Goal: Ask a question

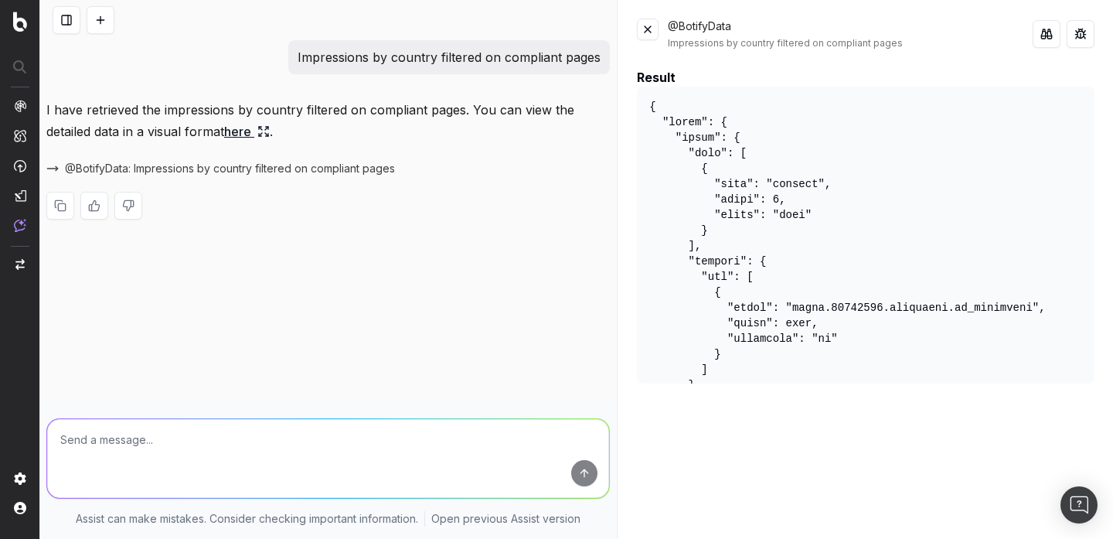
scroll to position [162, 0]
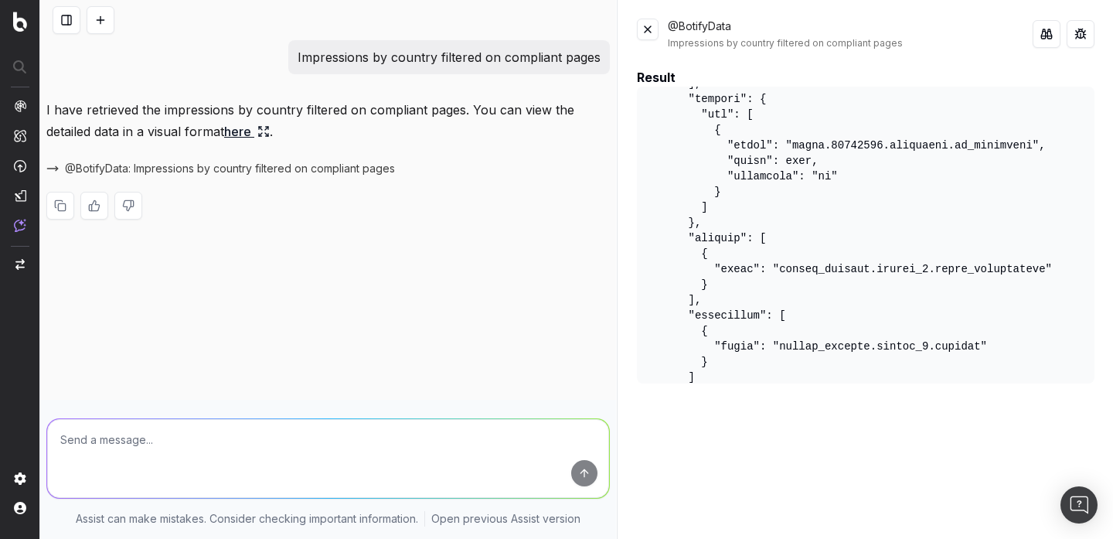
click at [649, 34] on button at bounding box center [648, 30] width 22 height 22
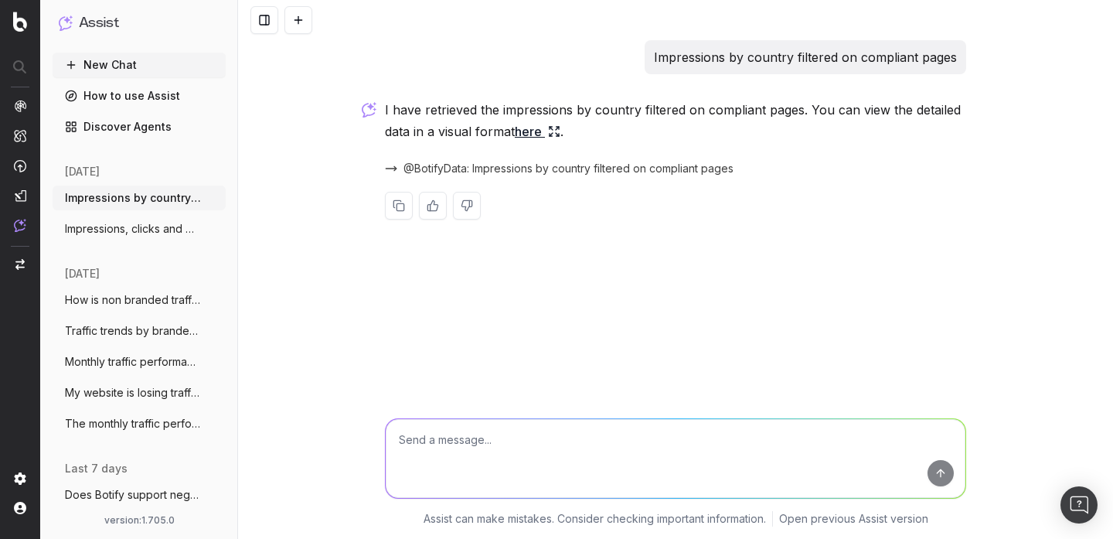
click at [287, 25] on button at bounding box center [298, 20] width 28 height 28
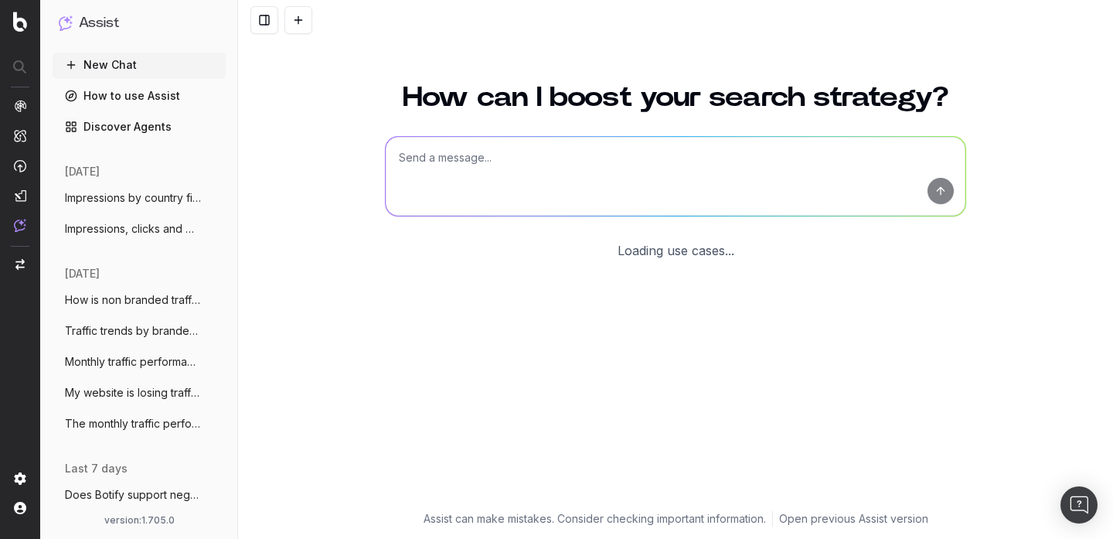
click at [479, 140] on textarea at bounding box center [676, 176] width 580 height 79
paste textarea "Impressions by country last 28 days vs previous year"
type textarea "Impressions by country last 28 days vs previous year"
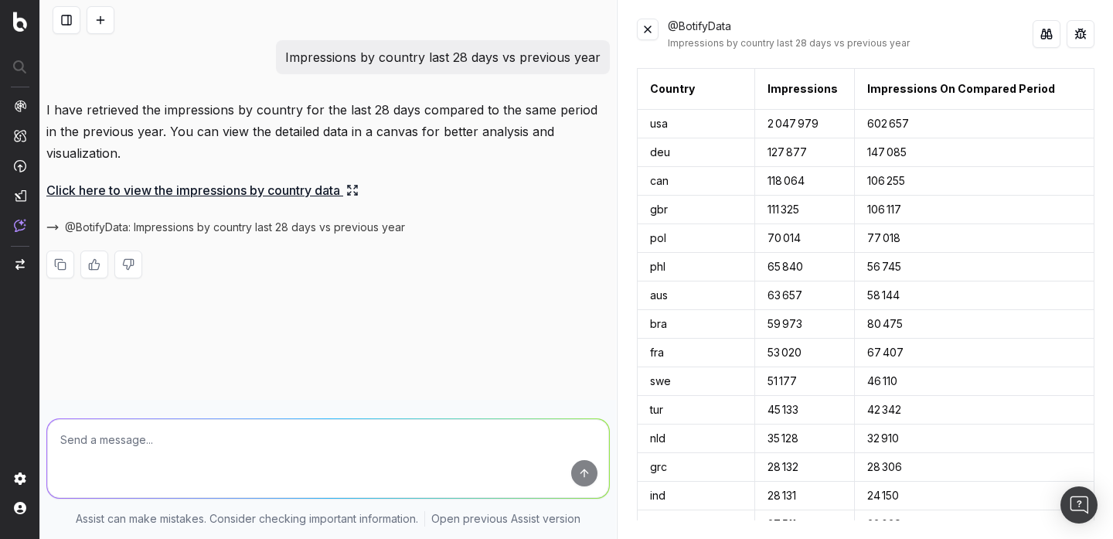
click at [1046, 34] on button at bounding box center [1047, 34] width 28 height 28
click at [1081, 37] on button at bounding box center [1081, 34] width 28 height 28
